Goal: Subscribe to service/newsletter

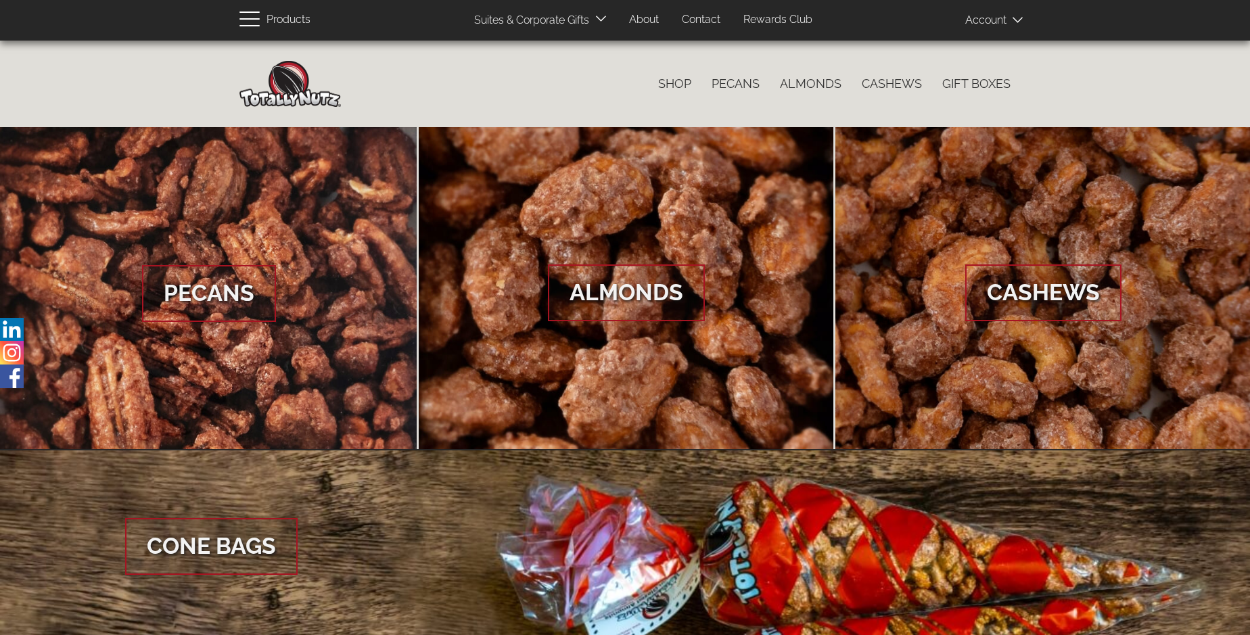
scroll to position [2021, 0]
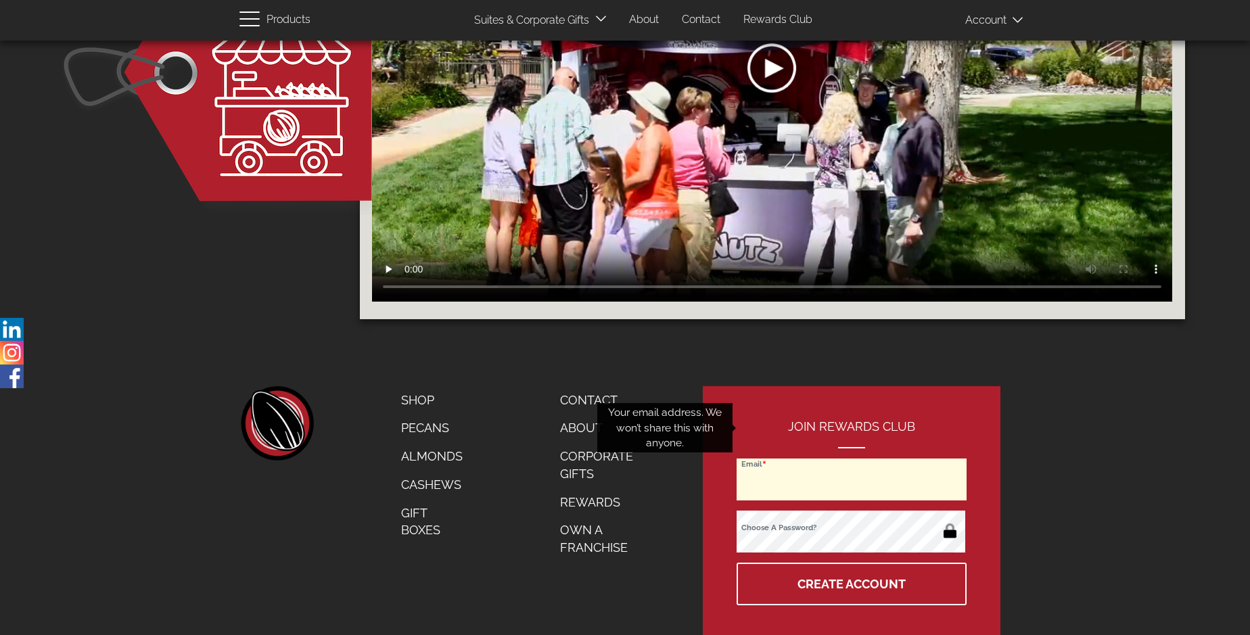
click at [852, 458] on input "Email" at bounding box center [851, 479] width 230 height 42
type input "[EMAIL_ADDRESS][PERSON_NAME][DOMAIN_NAME]"
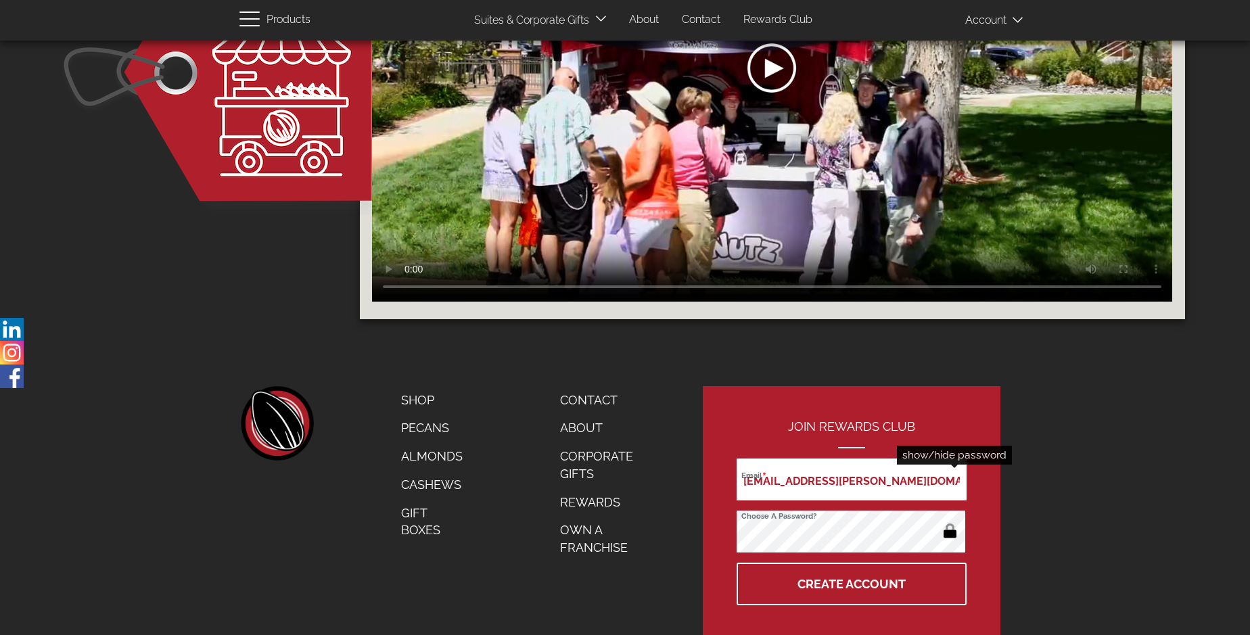
click at [949, 521] on button "button" at bounding box center [950, 532] width 26 height 22
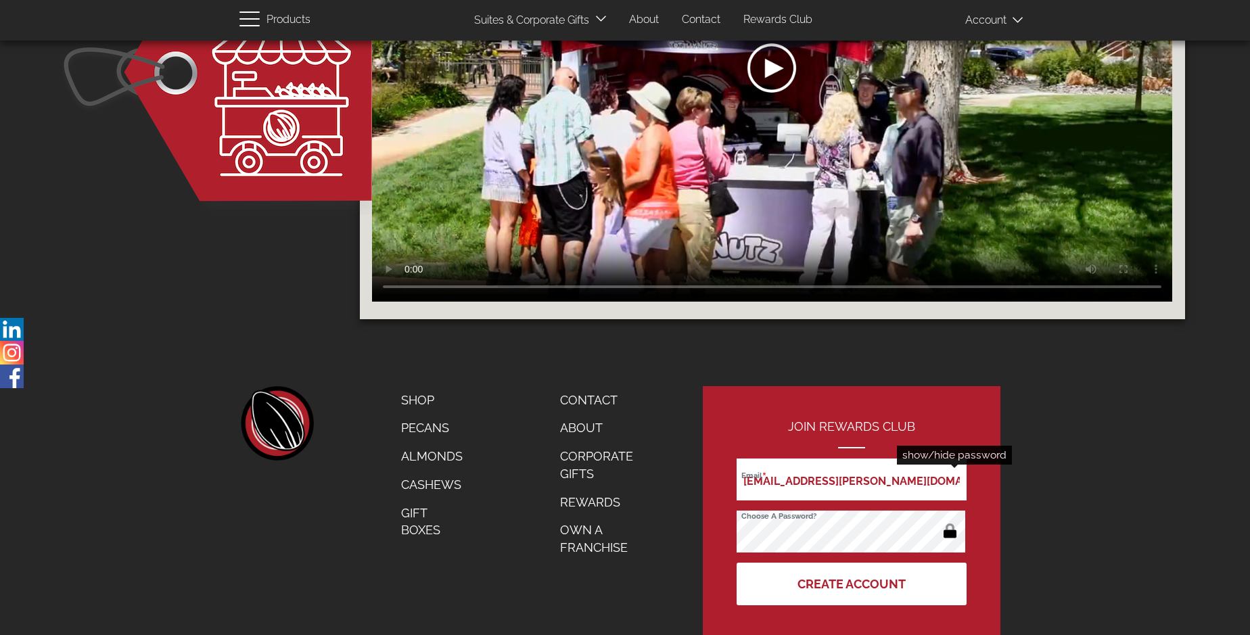
click at [852, 563] on button "Create Account" at bounding box center [851, 584] width 230 height 43
